Goal: Task Accomplishment & Management: Use online tool/utility

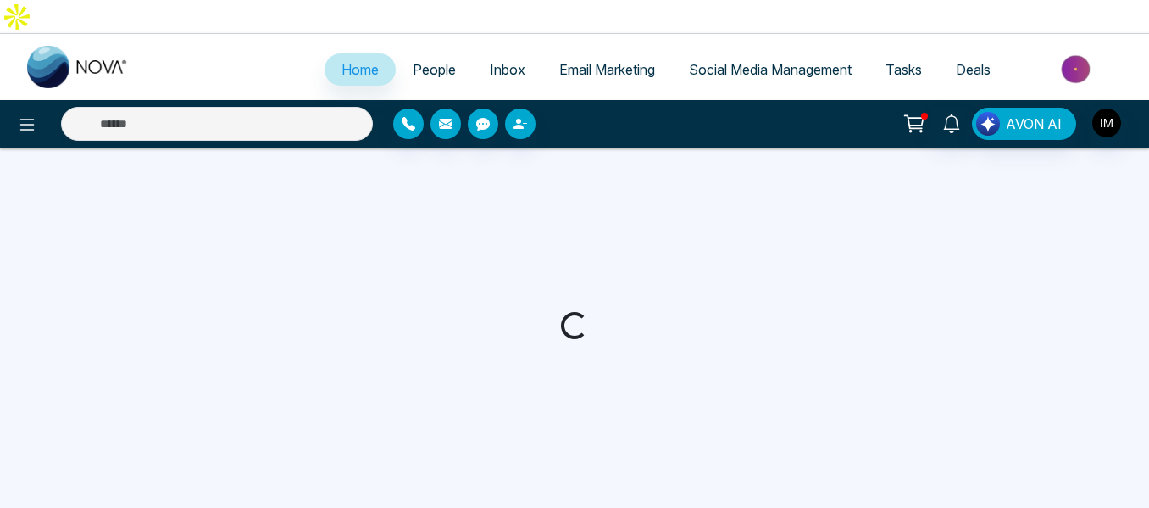
select select "*"
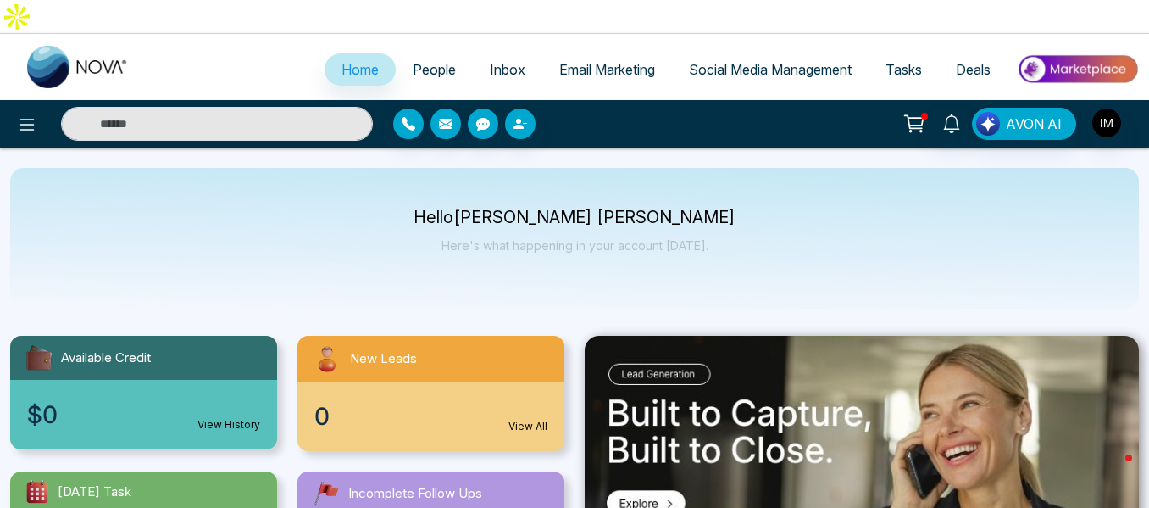
click at [918, 112] on icon at bounding box center [915, 124] width 24 height 24
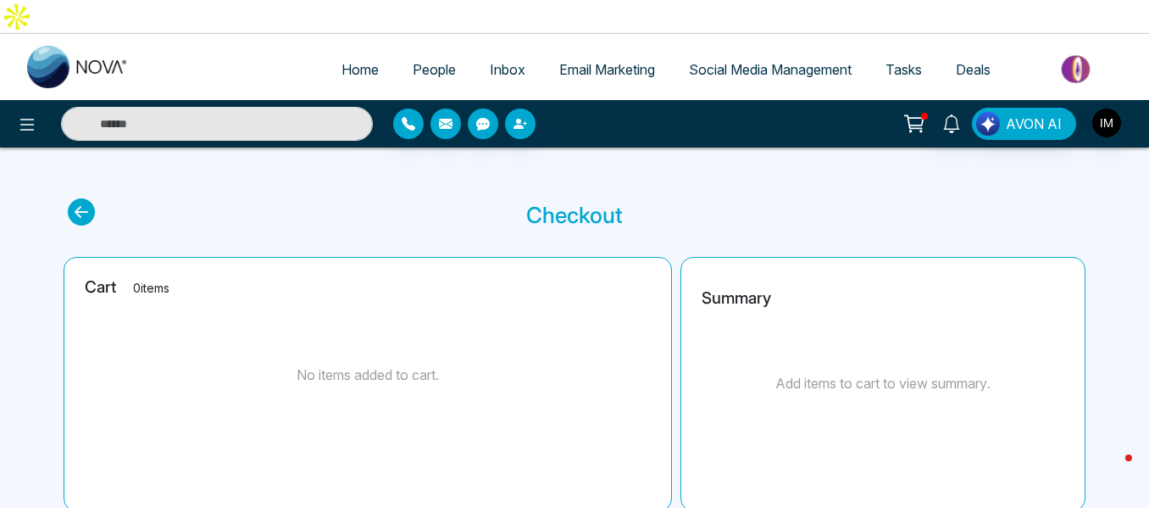
click at [326, 53] on link "Home" at bounding box center [360, 69] width 71 height 32
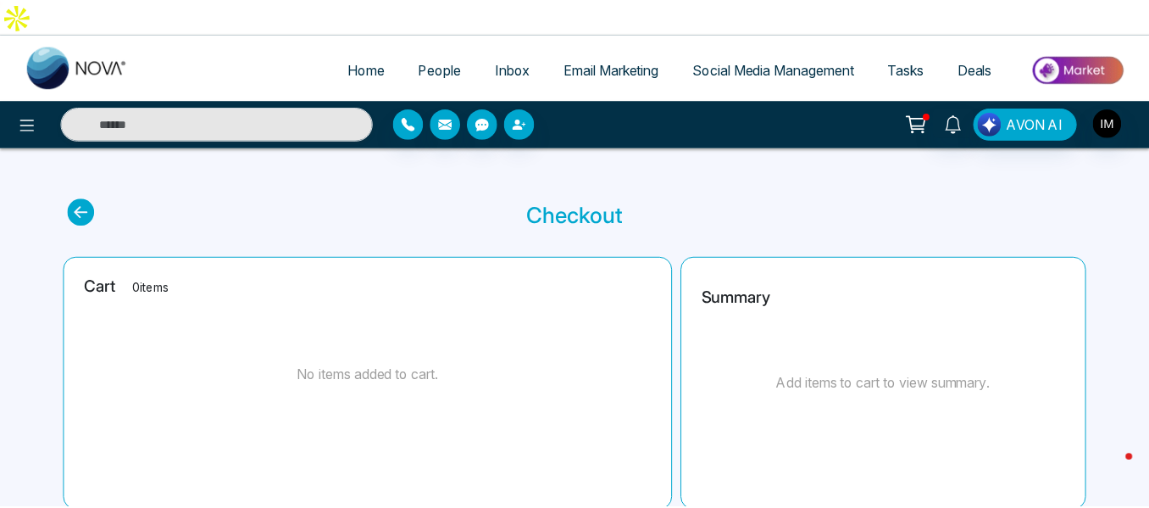
select select "*"
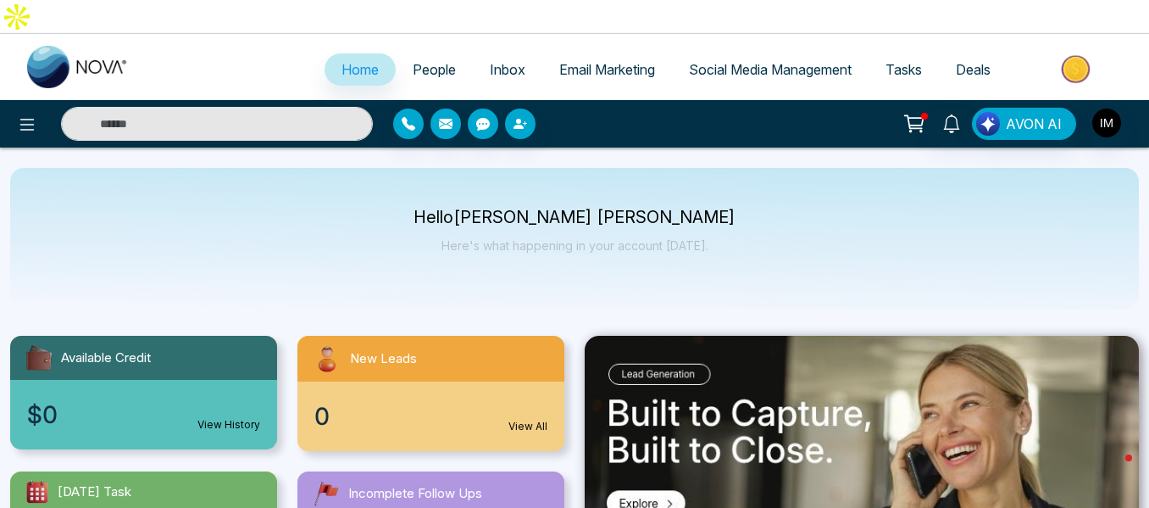
click at [1079, 50] on img at bounding box center [1077, 69] width 123 height 38
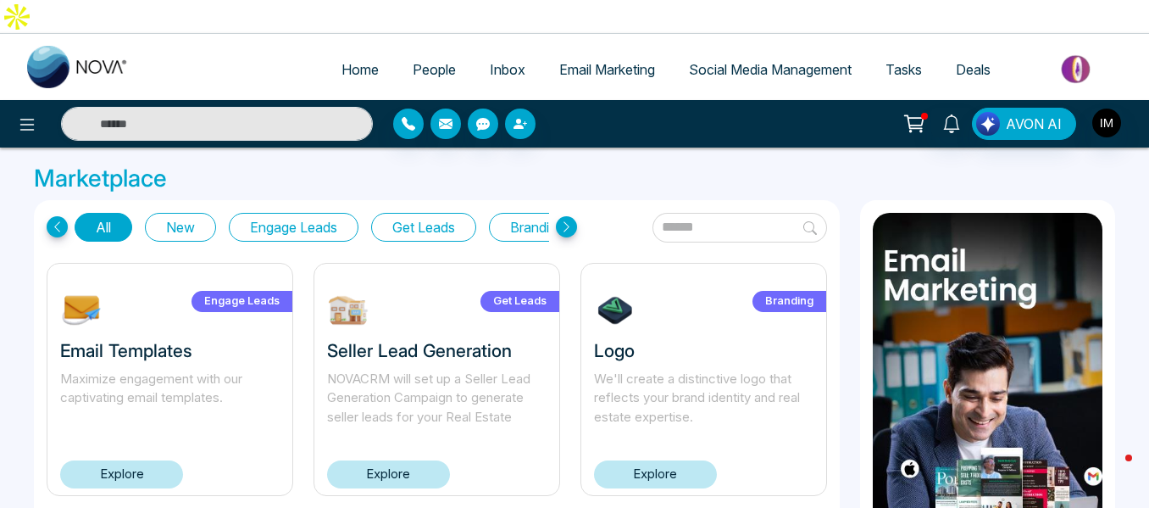
click at [779, 61] on span "Social Media Management" at bounding box center [770, 69] width 163 height 17
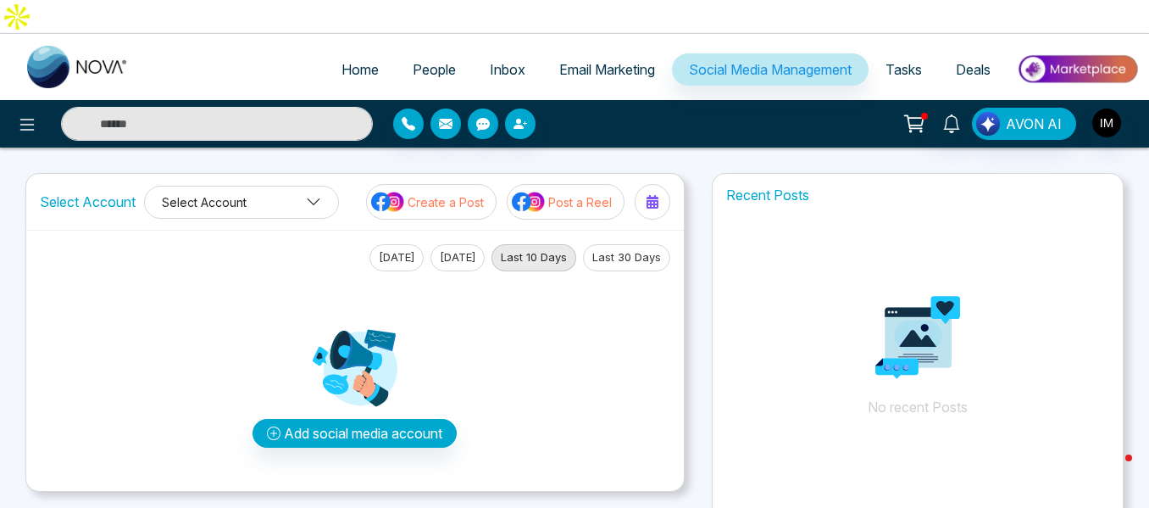
click at [315, 198] on icon at bounding box center [314, 201] width 13 height 7
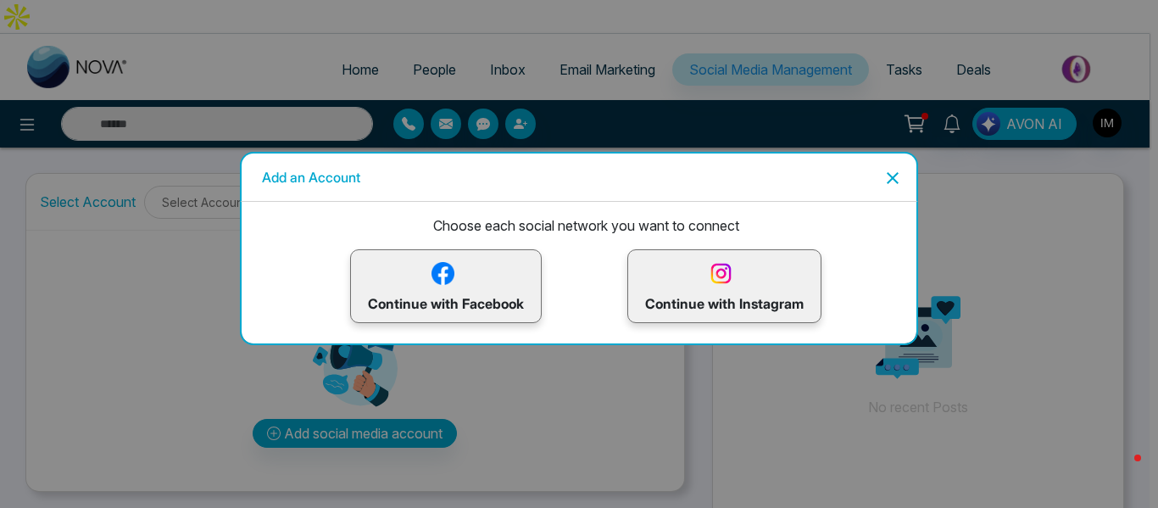
click at [478, 317] on div "Continue with Facebook" at bounding box center [446, 286] width 192 height 74
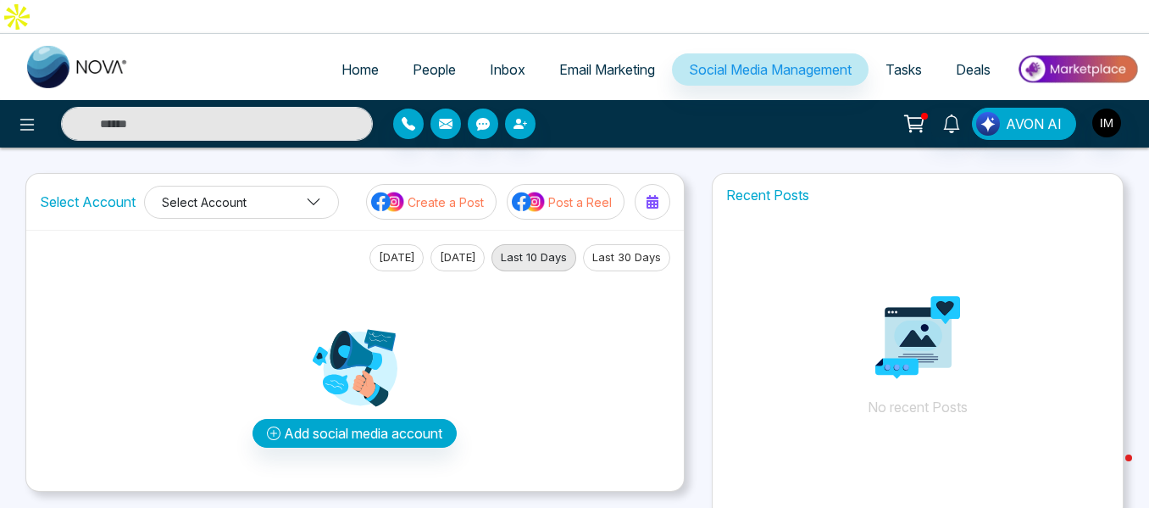
click at [309, 194] on icon at bounding box center [313, 201] width 15 height 15
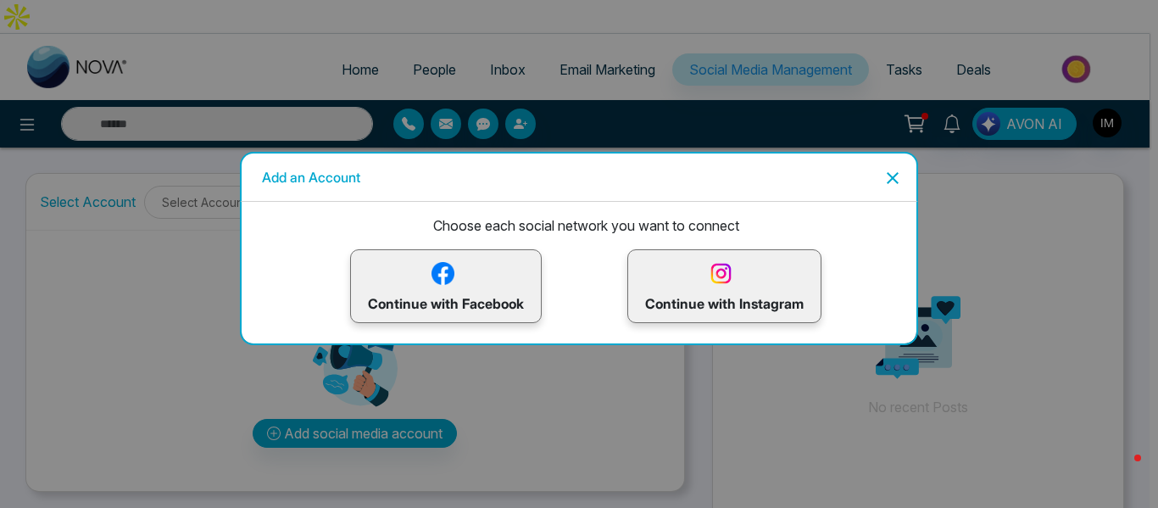
click at [892, 178] on icon "Close" at bounding box center [893, 178] width 12 height 12
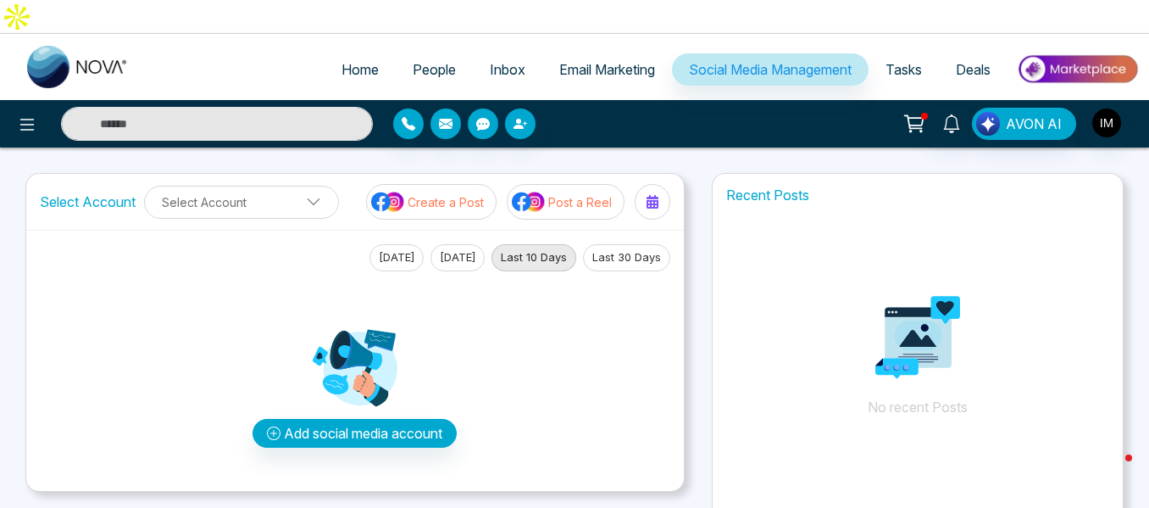
click at [425, 61] on span "People" at bounding box center [434, 69] width 43 height 17
